Goal: Check status: Check status

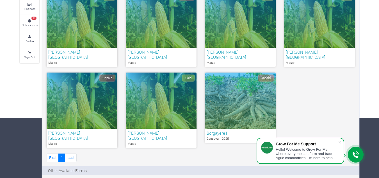
scroll to position [41, 0]
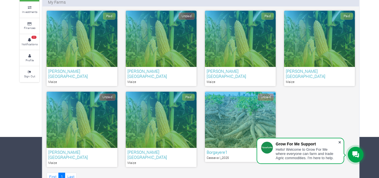
click at [339, 142] on span at bounding box center [340, 142] width 6 height 6
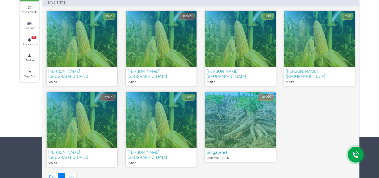
click at [261, 96] on div "Unpaid" at bounding box center [240, 119] width 71 height 56
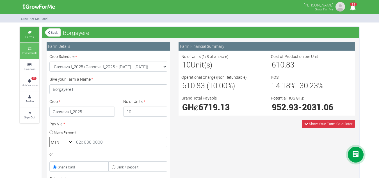
click at [37, 47] on link "Investments" at bounding box center [30, 50] width 20 height 15
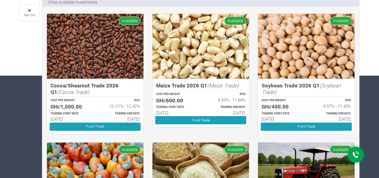
scroll to position [88, 0]
